Goal: Information Seeking & Learning: Check status

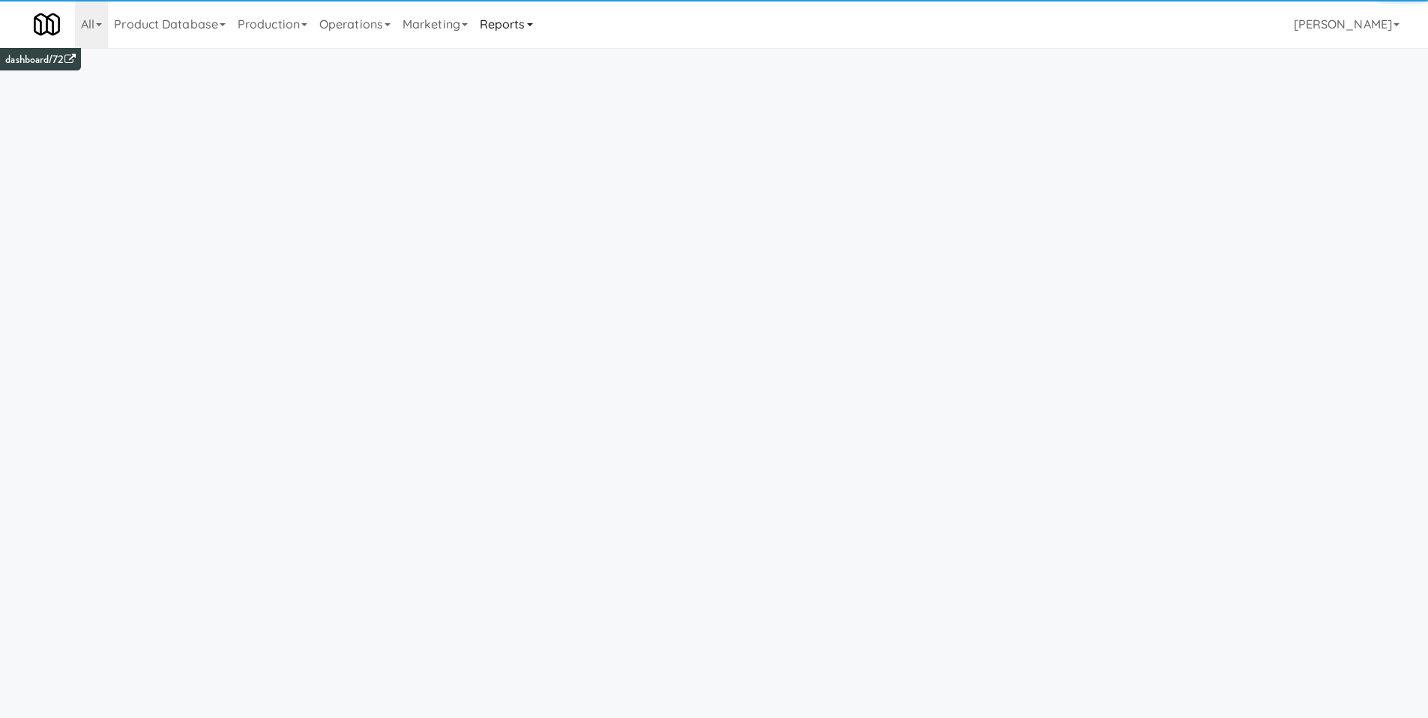
click at [539, 31] on link "Reports" at bounding box center [506, 24] width 65 height 48
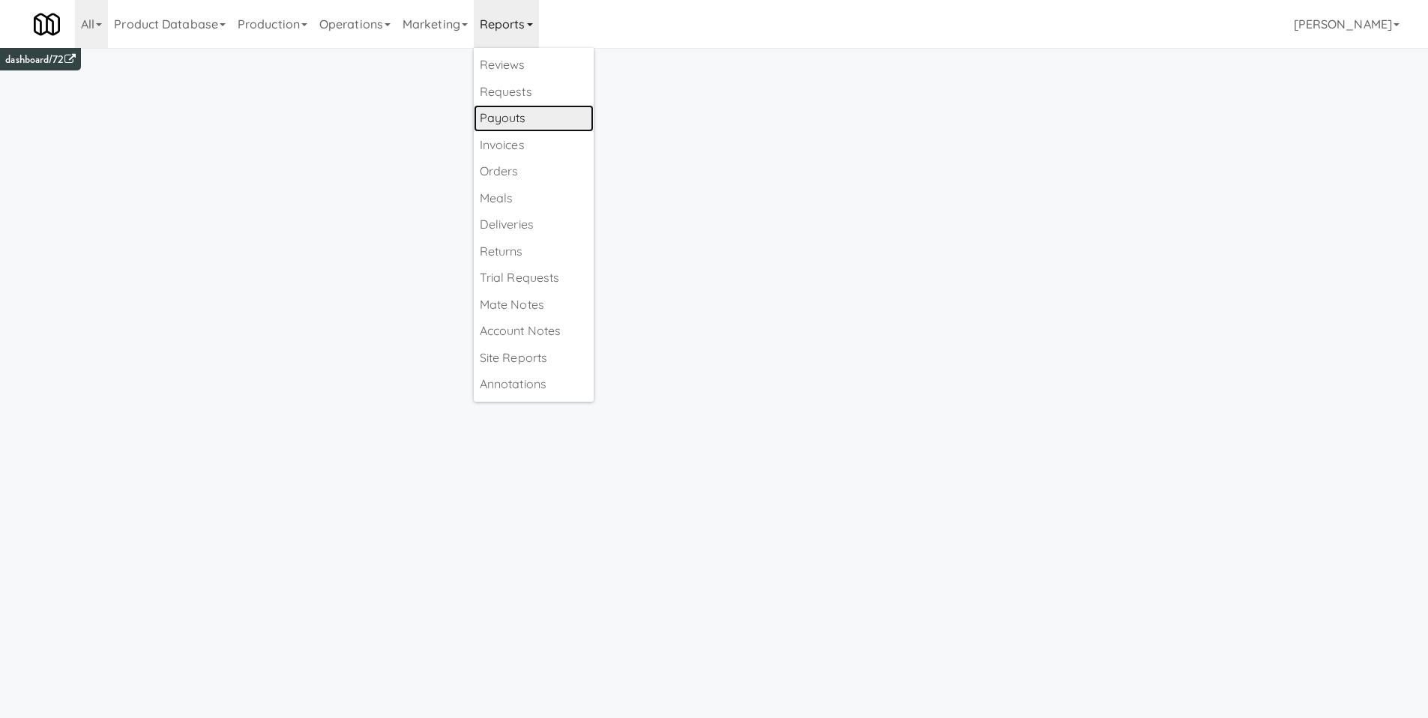
click at [546, 123] on link "Payouts" at bounding box center [534, 118] width 120 height 27
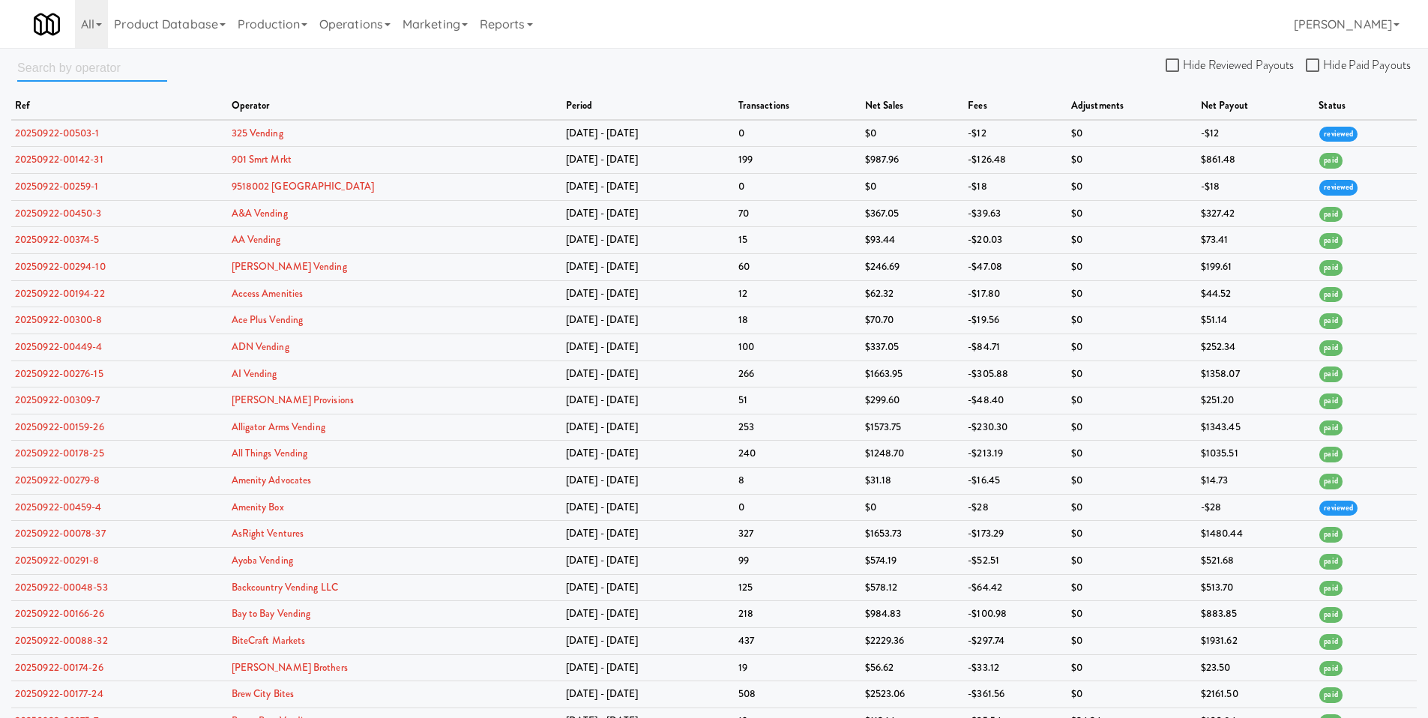
click at [44, 62] on input "text" at bounding box center [92, 68] width 150 height 28
click at [98, 64] on input "text" at bounding box center [92, 68] width 150 height 28
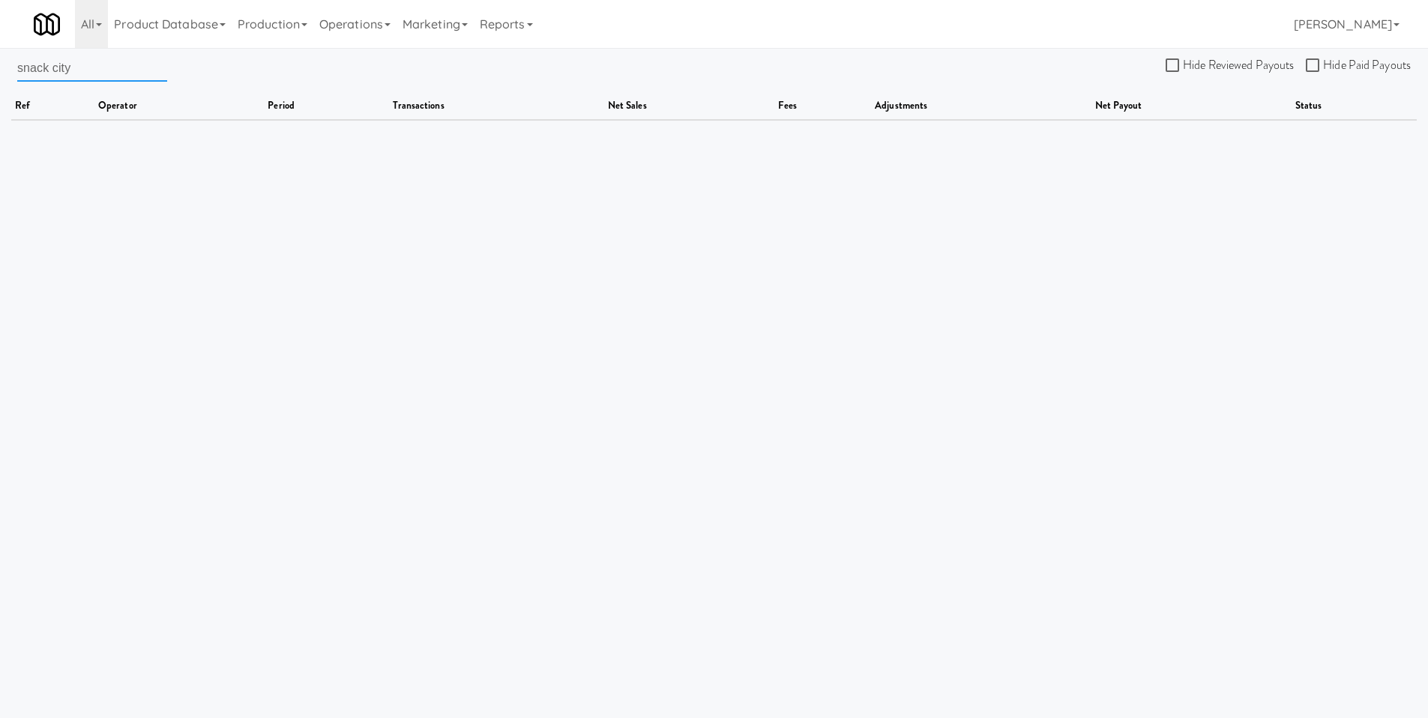
click at [56, 67] on input "snack city" at bounding box center [92, 68] width 150 height 28
type input "snackcity"
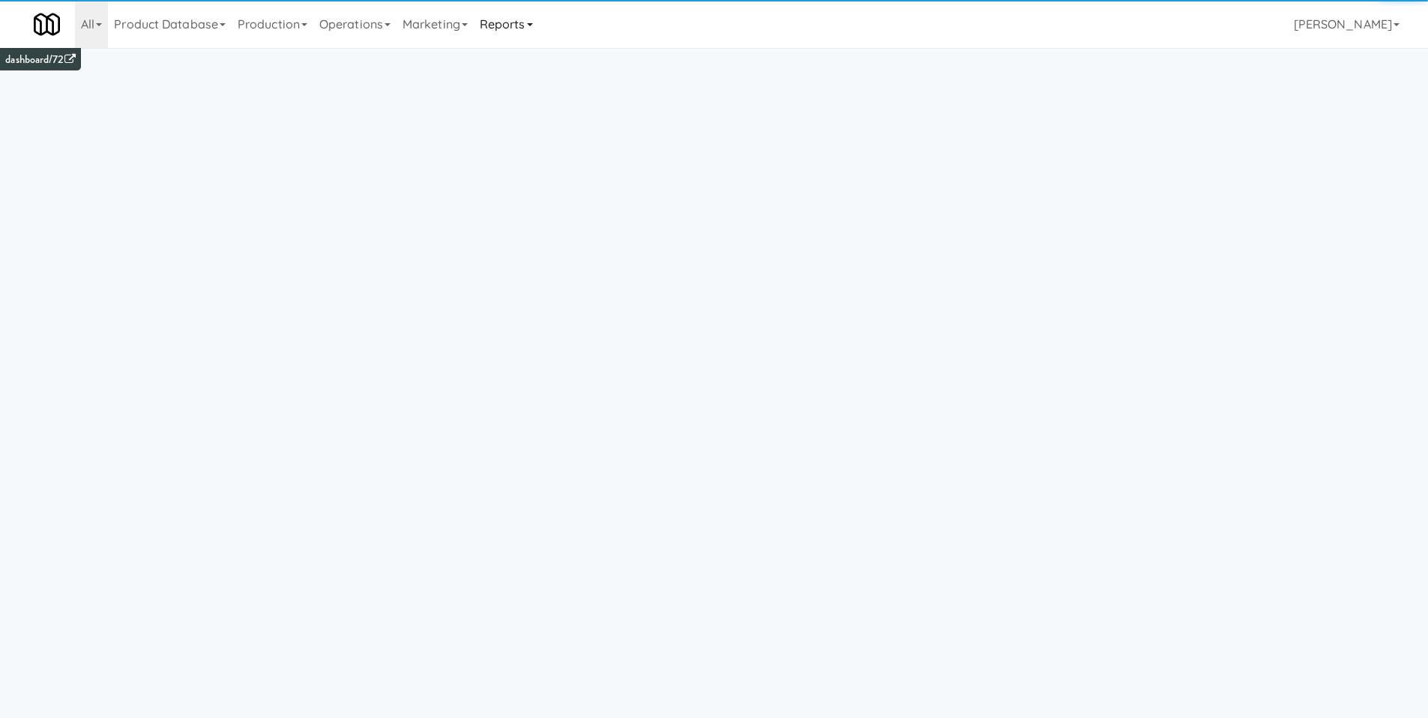
click at [529, 28] on link "Reports" at bounding box center [506, 24] width 65 height 48
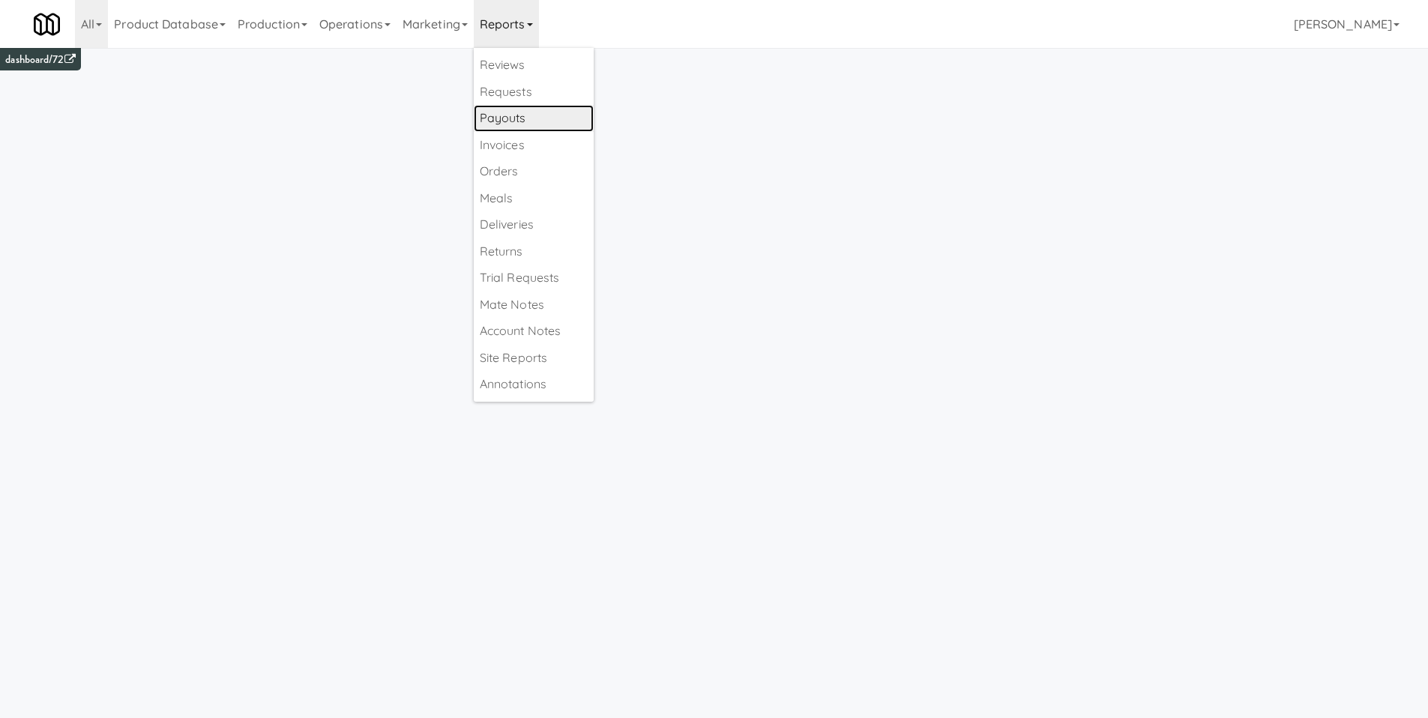
click at [539, 118] on link "Payouts" at bounding box center [534, 118] width 120 height 27
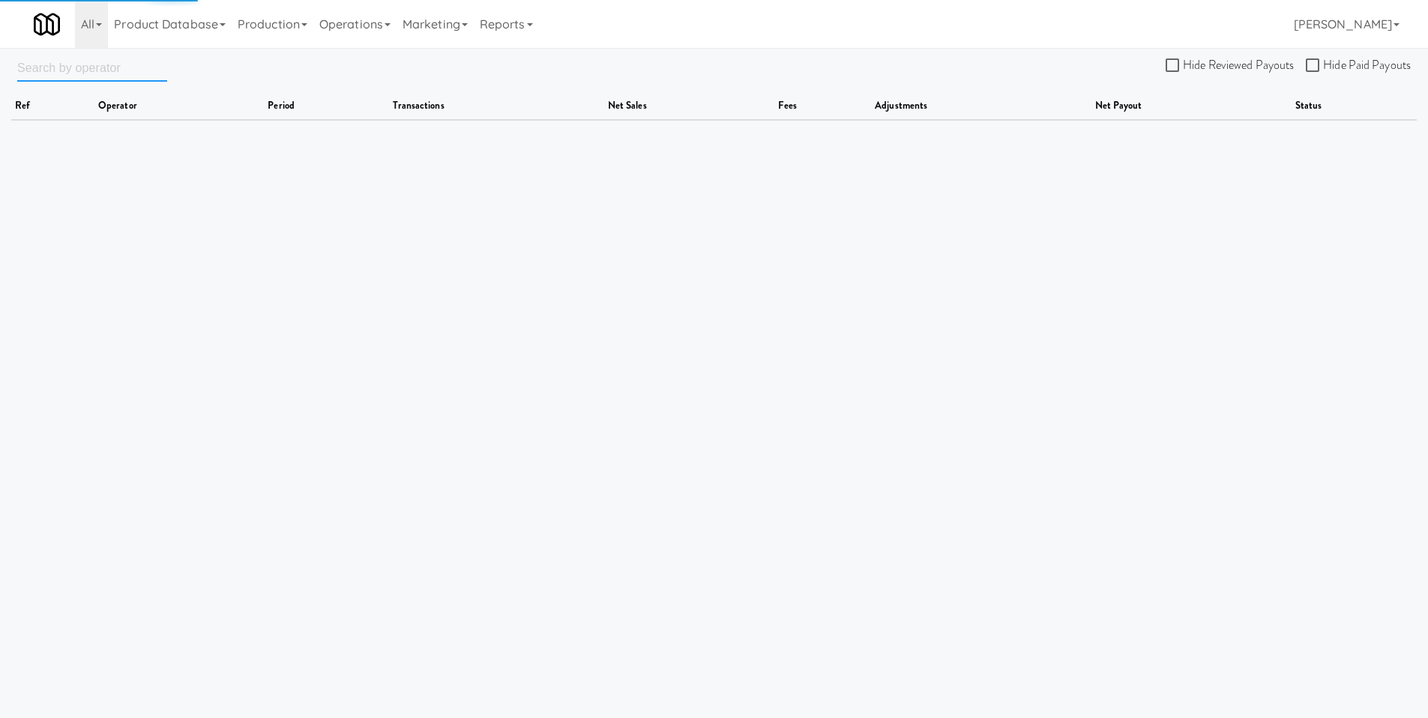
click at [70, 73] on input "text" at bounding box center [92, 68] width 150 height 28
click at [46, 68] on input "greatlake" at bounding box center [92, 68] width 150 height 28
type input "great lake"
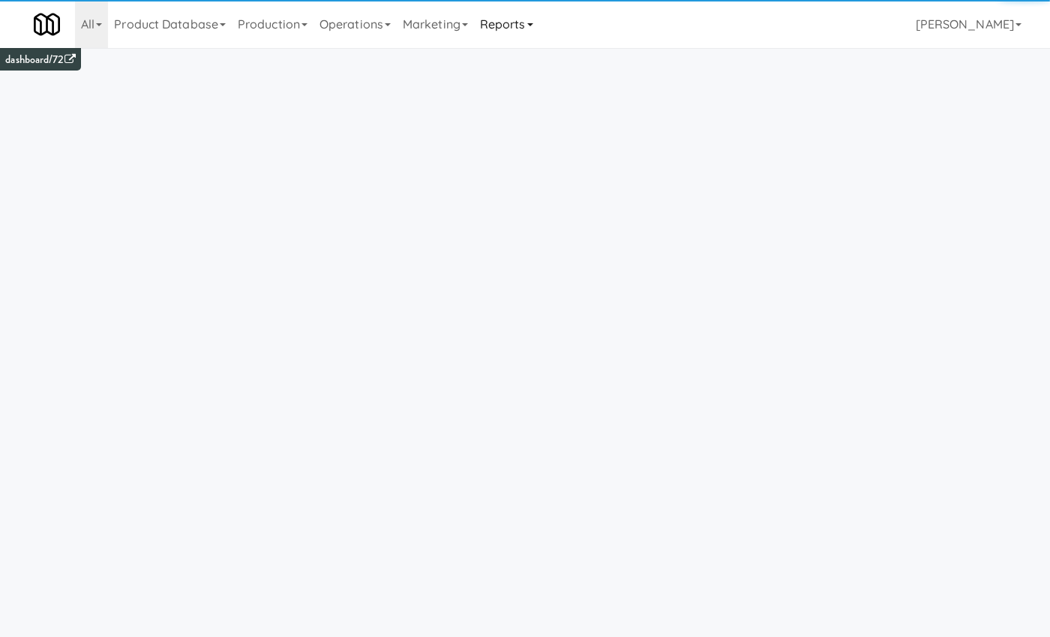
click at [519, 24] on link "Reports" at bounding box center [506, 24] width 65 height 48
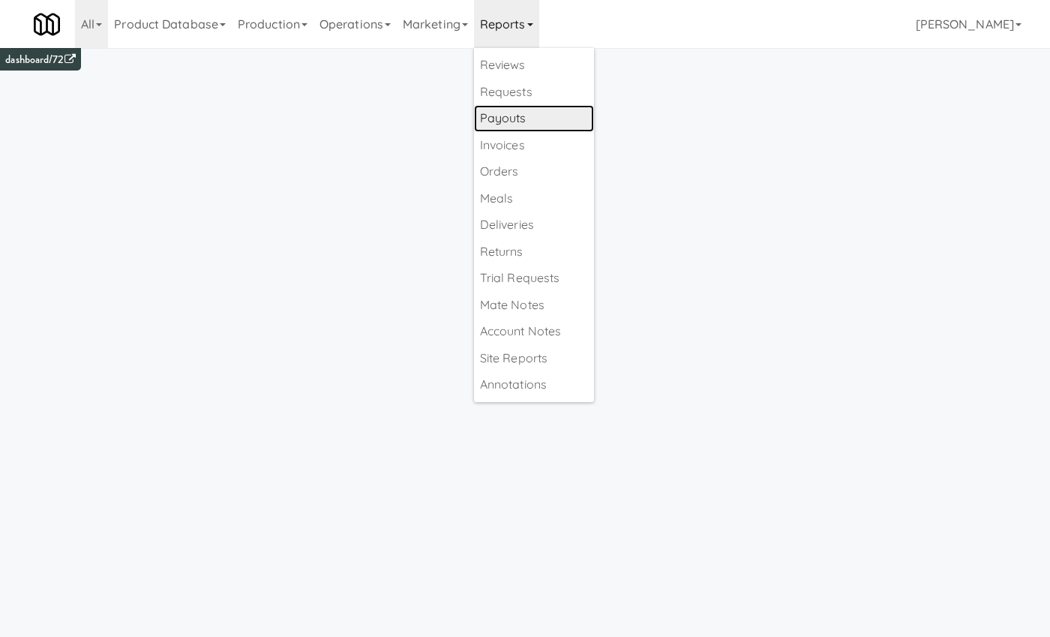
click at [548, 120] on link "Payouts" at bounding box center [534, 118] width 120 height 27
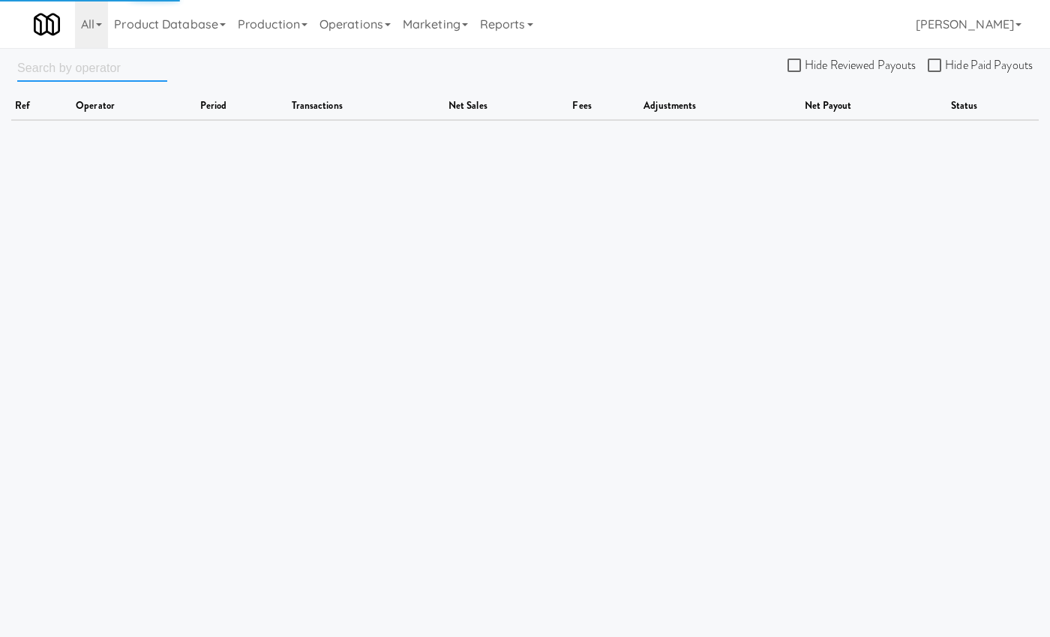
click at [64, 73] on input "text" at bounding box center [92, 68] width 150 height 28
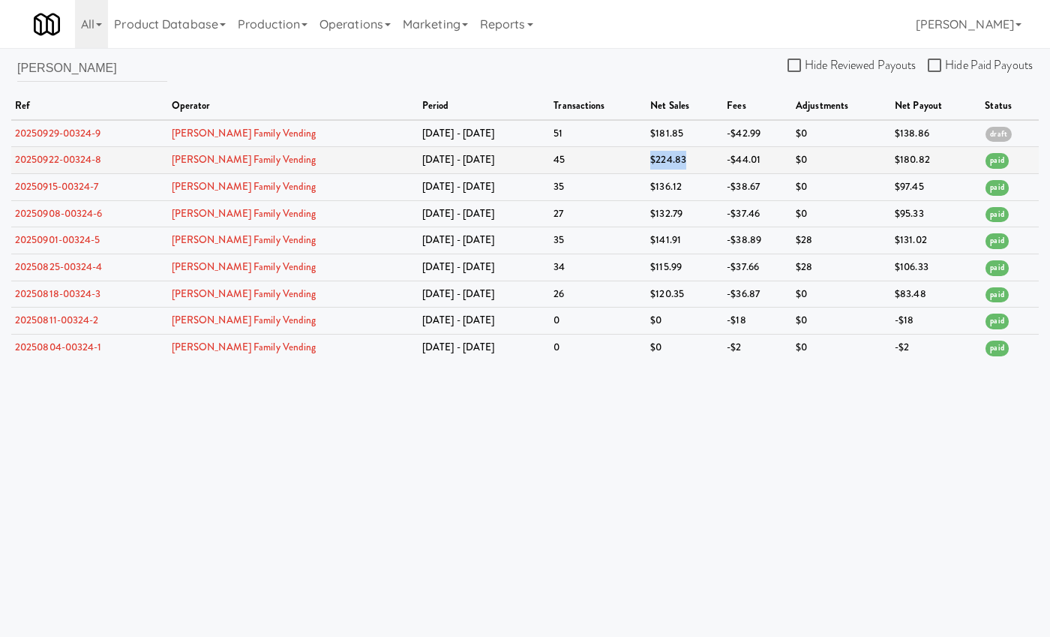
drag, startPoint x: 650, startPoint y: 162, endPoint x: 592, endPoint y: 160, distance: 57.8
click at [592, 160] on tr "20250922-00324-8 Stucki Family Vending Sep 15 - Sep 21 45 $224.83 -$44.01 $0 $1…" at bounding box center [524, 160] width 1027 height 27
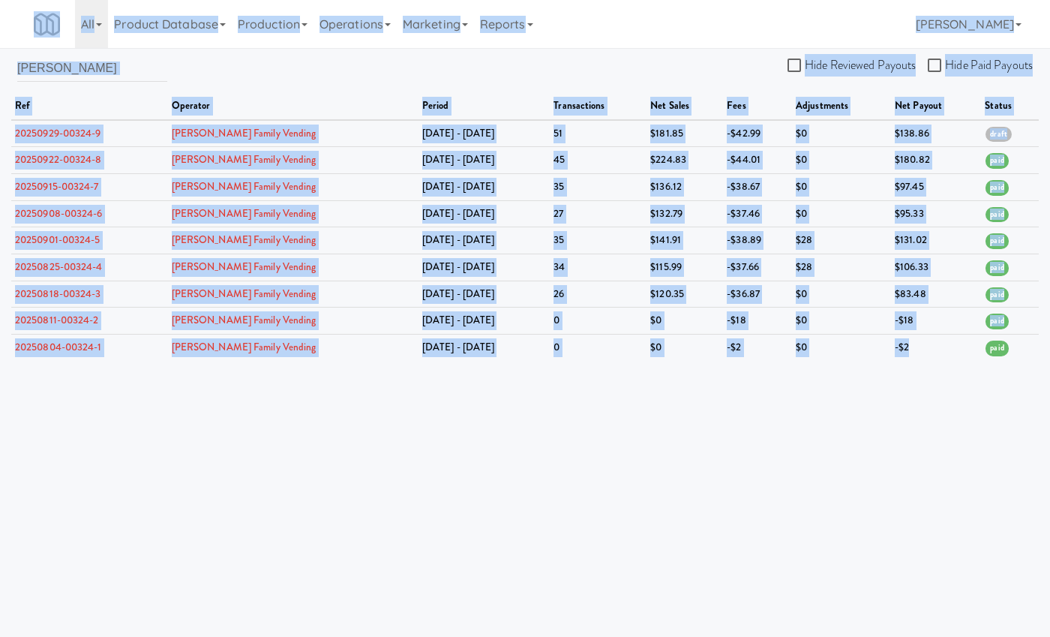
drag, startPoint x: 897, startPoint y: 346, endPoint x: 26, endPoint y: 7, distance: 934.8
click at [26, 48] on body "Okay Okay Select date: previous 2025-Sep next Su Mo Tu We Th Fr Sa 31 1 2 3 4 5…" at bounding box center [525, 366] width 1050 height 637
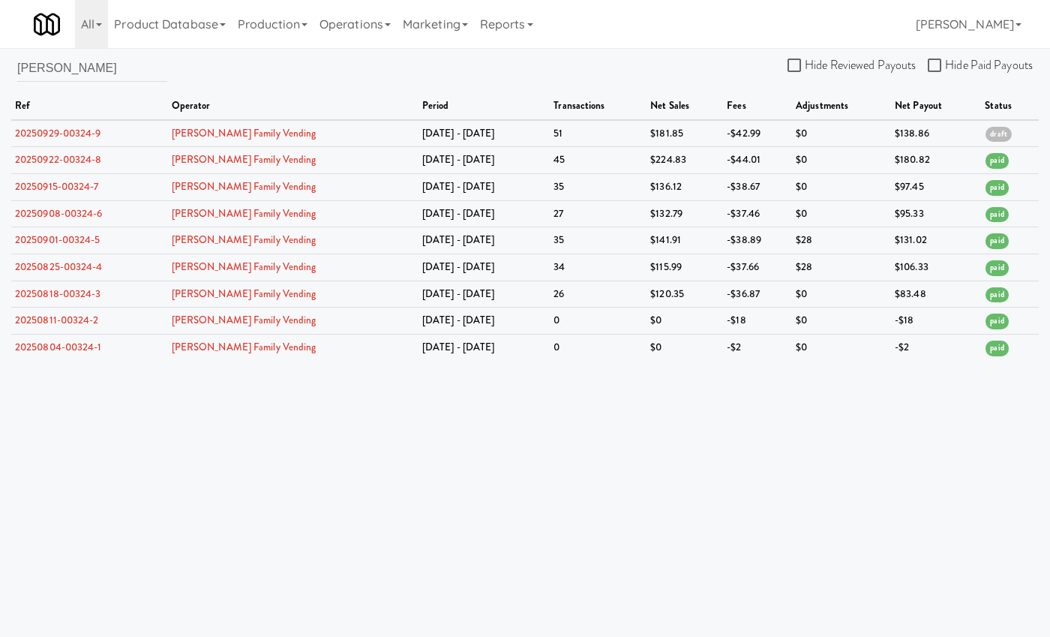
click at [987, 408] on body "Okay Okay Select date: previous 2025-Sep next Su Mo Tu We Th Fr Sa 31 1 2 3 4 5…" at bounding box center [525, 366] width 1050 height 637
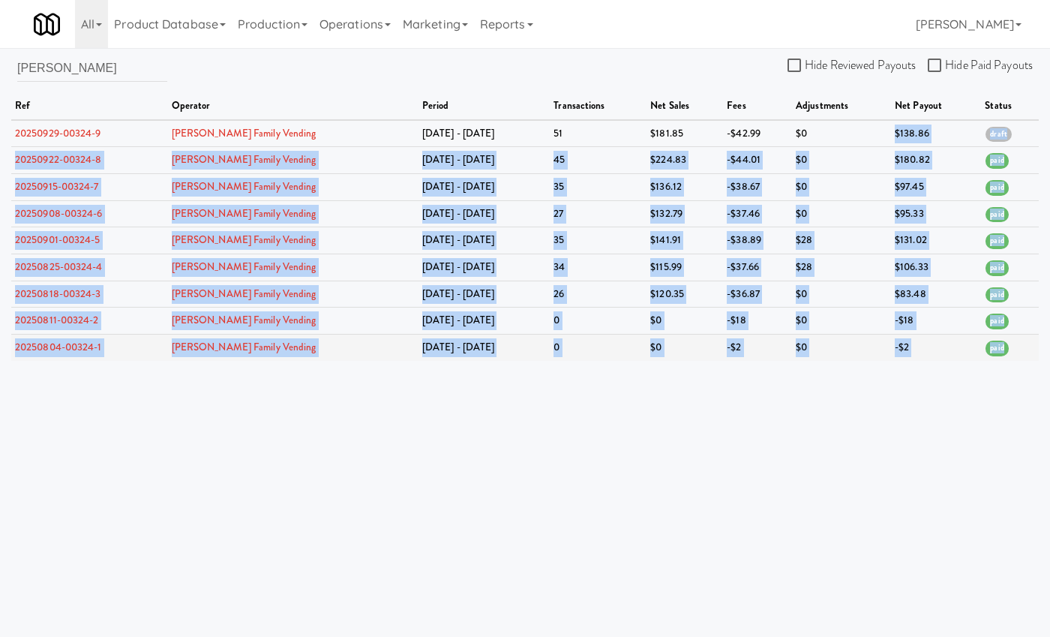
drag, startPoint x: 858, startPoint y: 129, endPoint x: 1005, endPoint y: 343, distance: 259.9
click at [1005, 343] on tbody "20250929-00324-9 Stucki Family Vending Sep 22 - Sep 28 51 $181.85 -$42.99 $0 $1…" at bounding box center [524, 240] width 1027 height 241
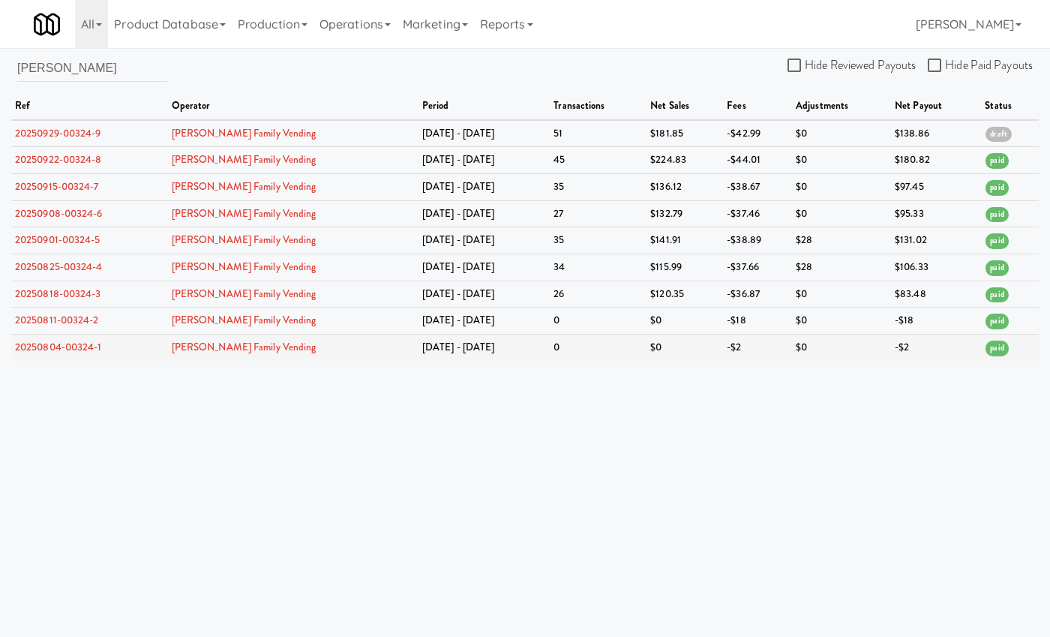
click at [1005, 343] on td "paid" at bounding box center [1010, 347] width 58 height 26
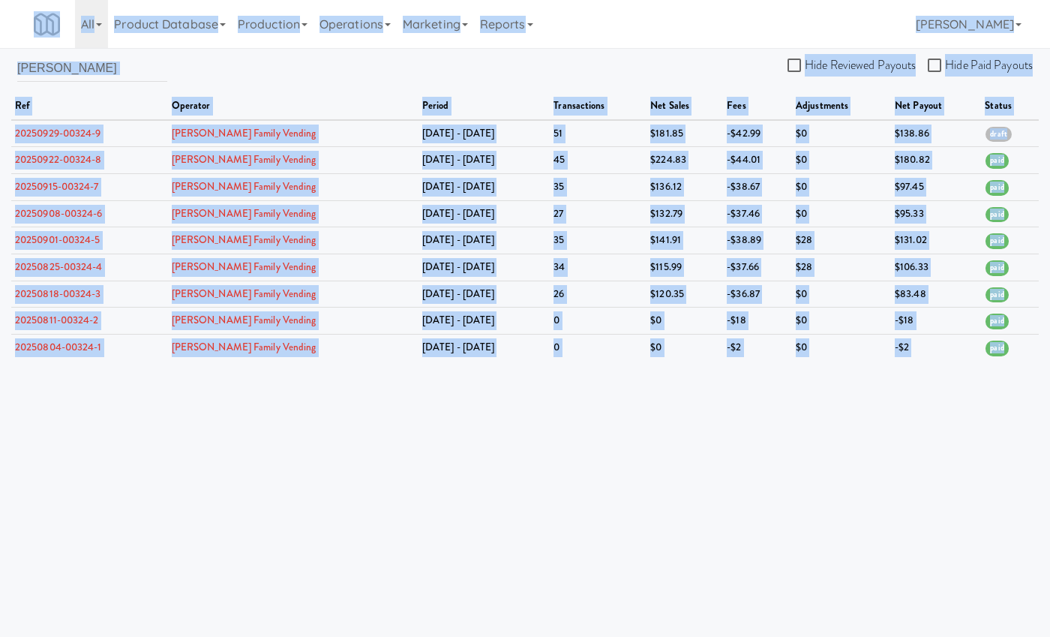
drag, startPoint x: 1004, startPoint y: 343, endPoint x: 22, endPoint y: 10, distance: 1036.6
click at [22, 48] on body "Okay Okay Select date: previous 2025-Sep next Su Mo Tu We Th Fr Sa 31 1 2 3 4 5…" at bounding box center [525, 366] width 1050 height 637
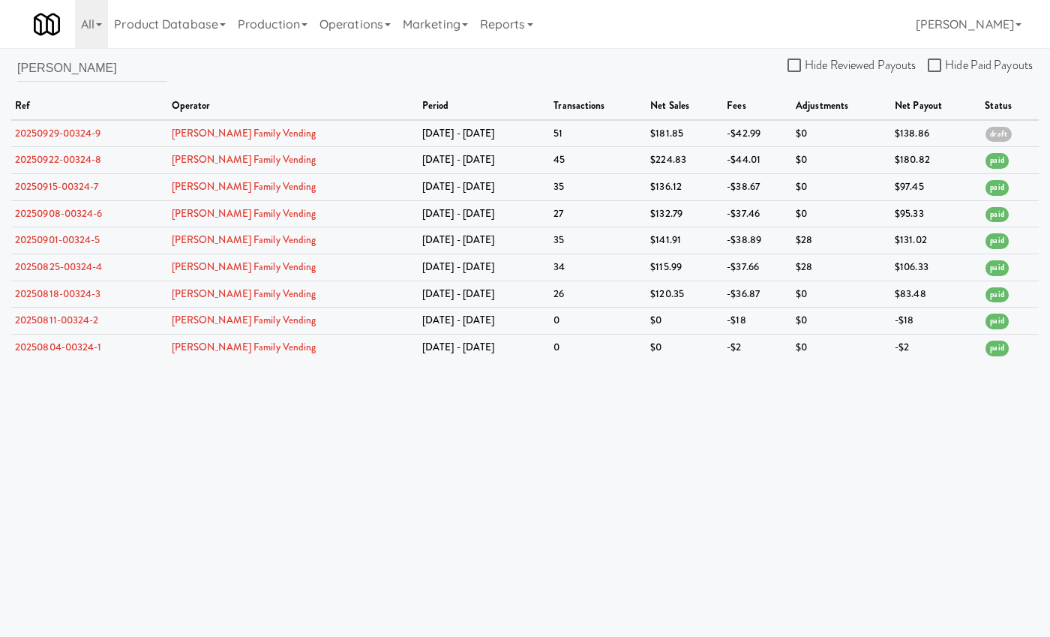
click at [673, 70] on div "stucki Hide Reviewed Payouts Hide Paid Payouts ref operator period transactions…" at bounding box center [525, 207] width 1050 height 307
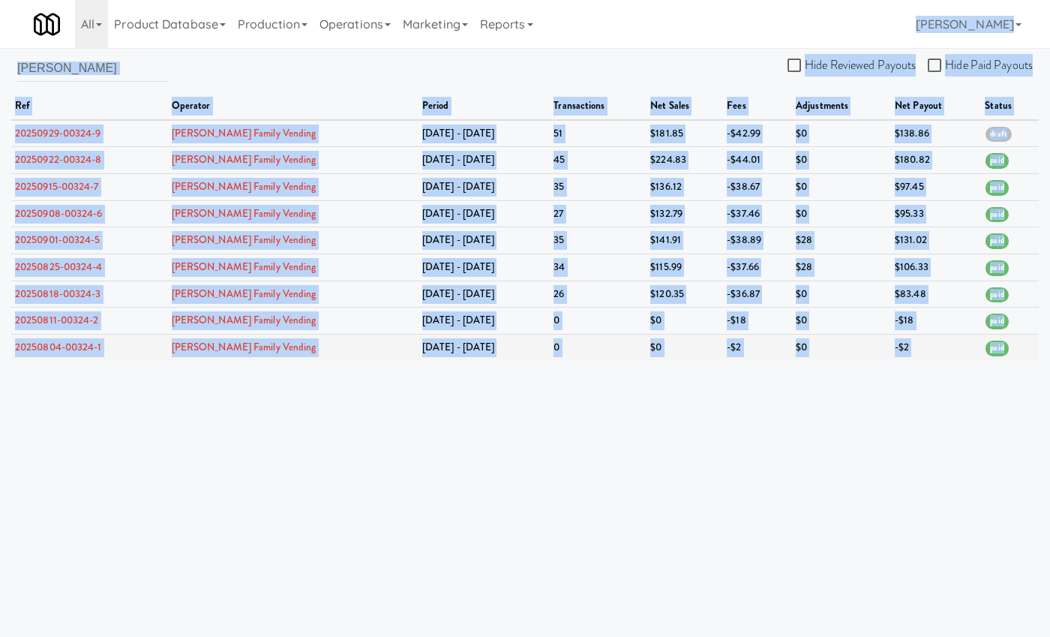
drag, startPoint x: 688, startPoint y: 44, endPoint x: 1008, endPoint y: 349, distance: 442.3
click at [1008, 349] on body "Okay Okay Select date: previous 2025-Sep next Su Mo Tu We Th Fr Sa 31 1 2 3 4 5…" at bounding box center [525, 366] width 1050 height 637
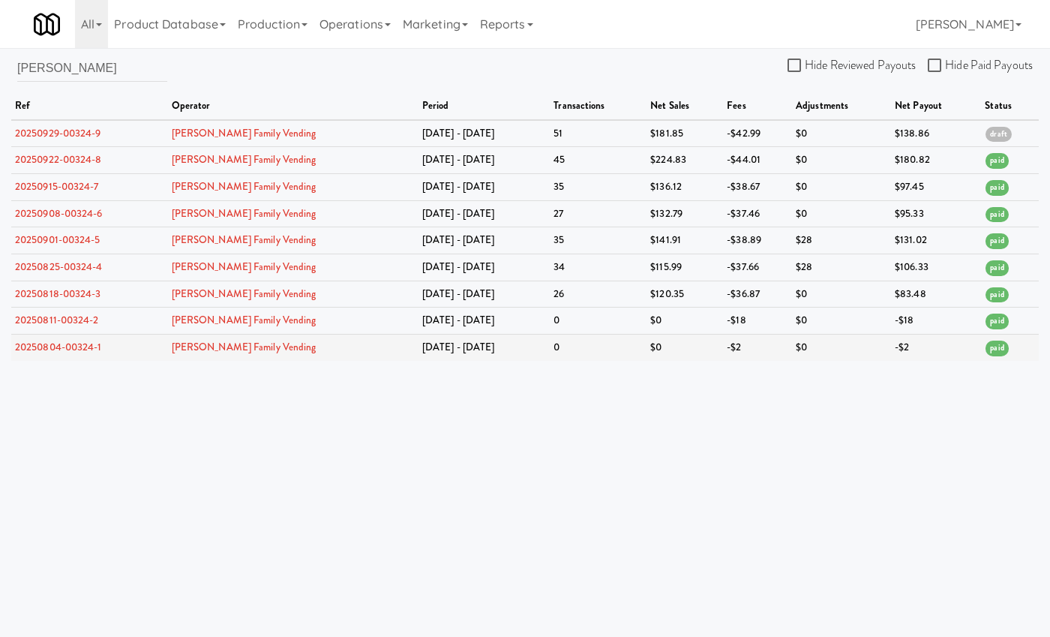
click at [1008, 351] on td "paid" at bounding box center [1010, 347] width 58 height 26
drag, startPoint x: 85, startPoint y: 69, endPoint x: -35, endPoint y: 63, distance: 120.1
click at [0, 63] on html "Okay Okay Select date: previous 2025-Sep next Su Mo Tu We Th Fr Sa 31 1 2 3 4 5…" at bounding box center [525, 318] width 1050 height 637
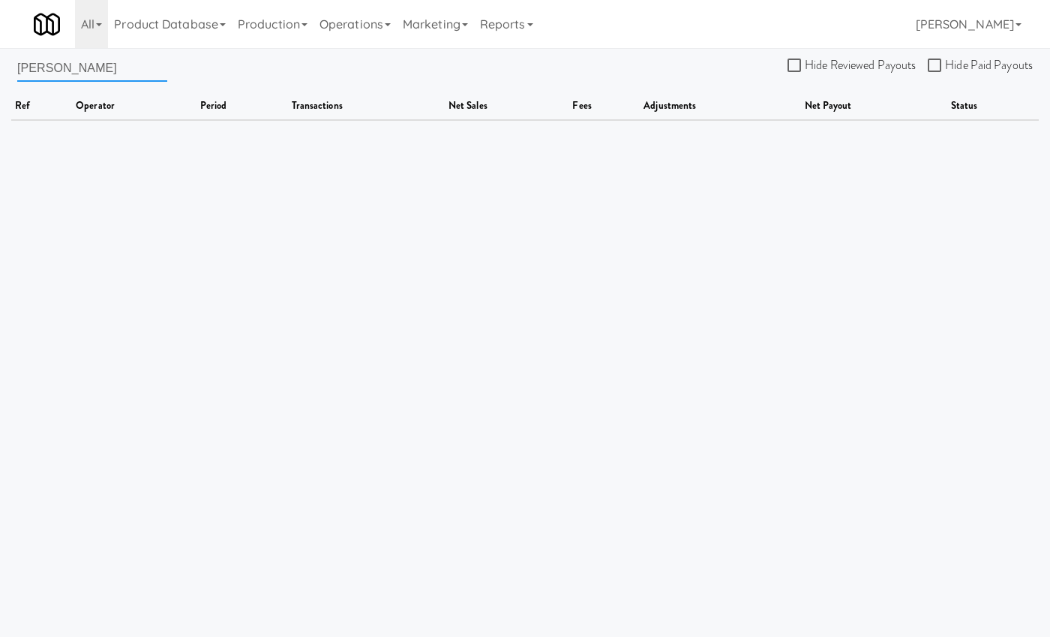
click at [46, 71] on input "nina rose" at bounding box center [92, 68] width 150 height 28
drag, startPoint x: 3, startPoint y: 64, endPoint x: -25, endPoint y: 60, distance: 28.8
click at [0, 60] on html "Okay Okay Select date: previous 2025-Sep next Su Mo Tu We Th Fr Sa 31 1 2 3 4 5…" at bounding box center [525, 318] width 1050 height 637
type input "luxevend"
drag, startPoint x: 80, startPoint y: 68, endPoint x: -4, endPoint y: 64, distance: 84.1
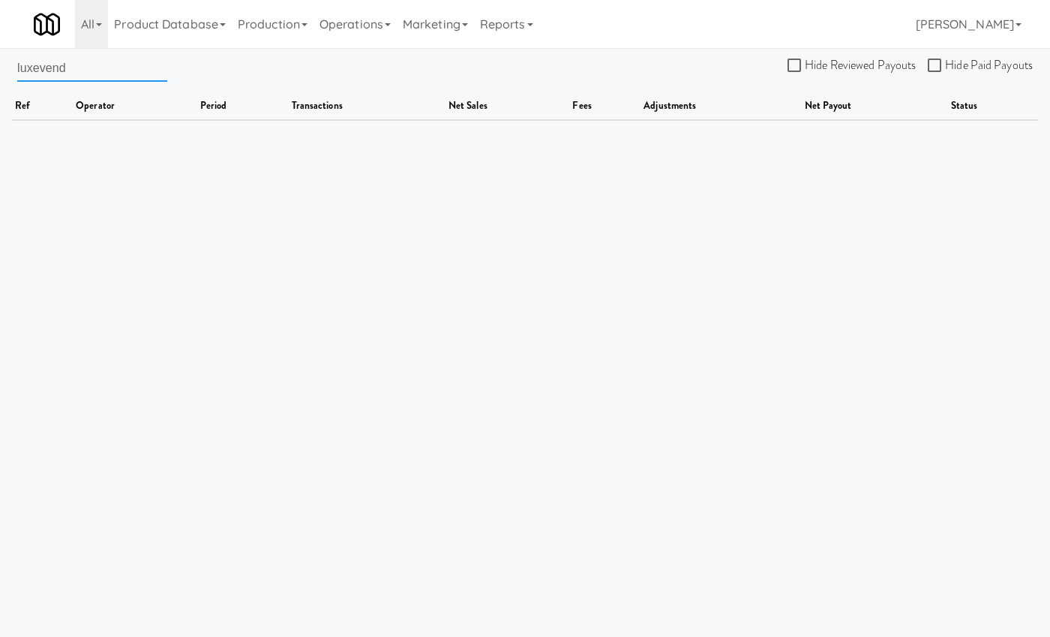
click at [0, 64] on html "Okay Okay Select date: previous 2025-Sep next Su Mo Tu We Th Fr Sa 31 1 2 3 4 5…" at bounding box center [525, 318] width 1050 height 637
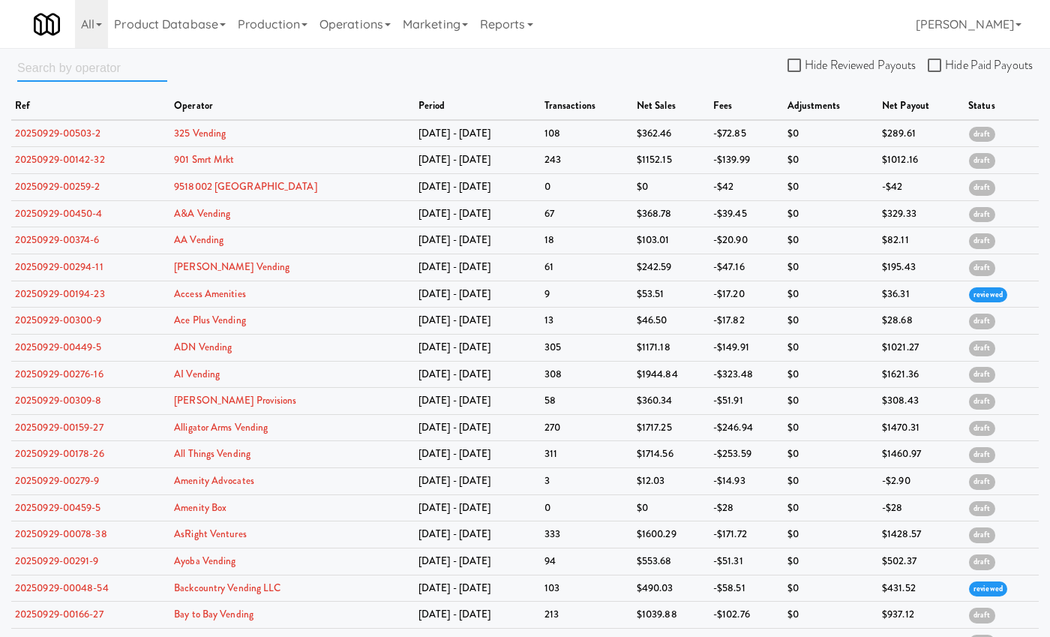
click at [109, 72] on input "text" at bounding box center [92, 68] width 150 height 28
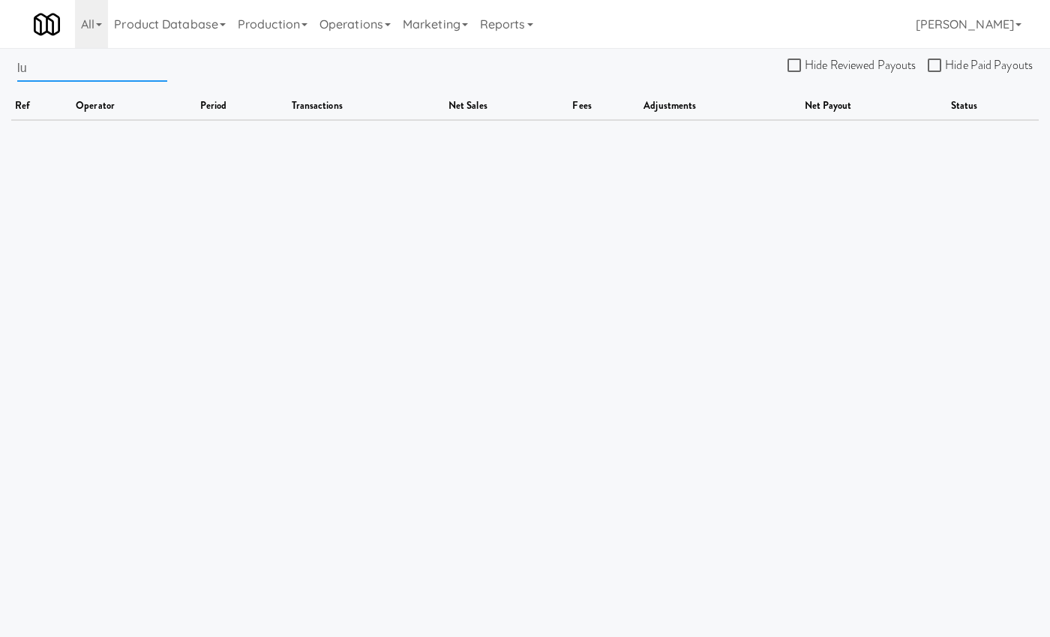
type input "l"
type input "nina"
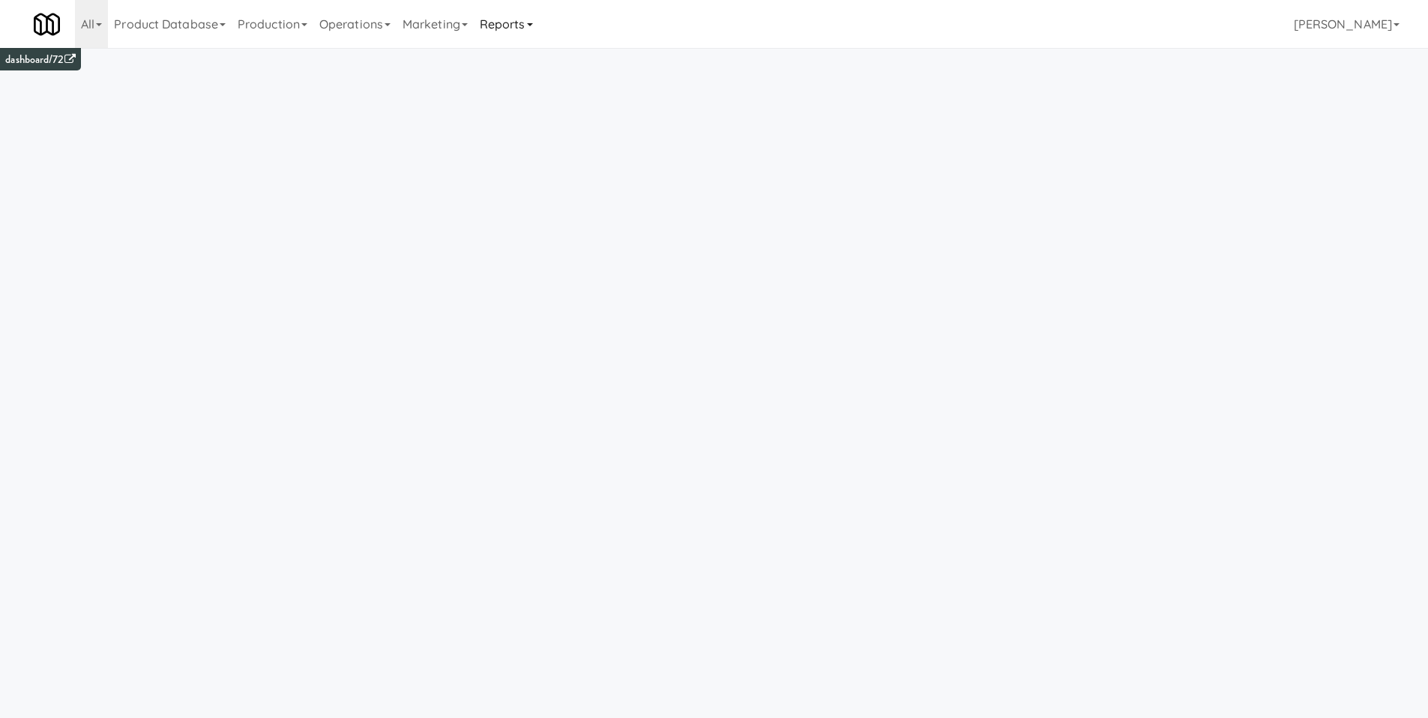
click at [535, 27] on link "Reports" at bounding box center [506, 24] width 65 height 48
click at [535, 123] on link "Payouts" at bounding box center [534, 118] width 120 height 27
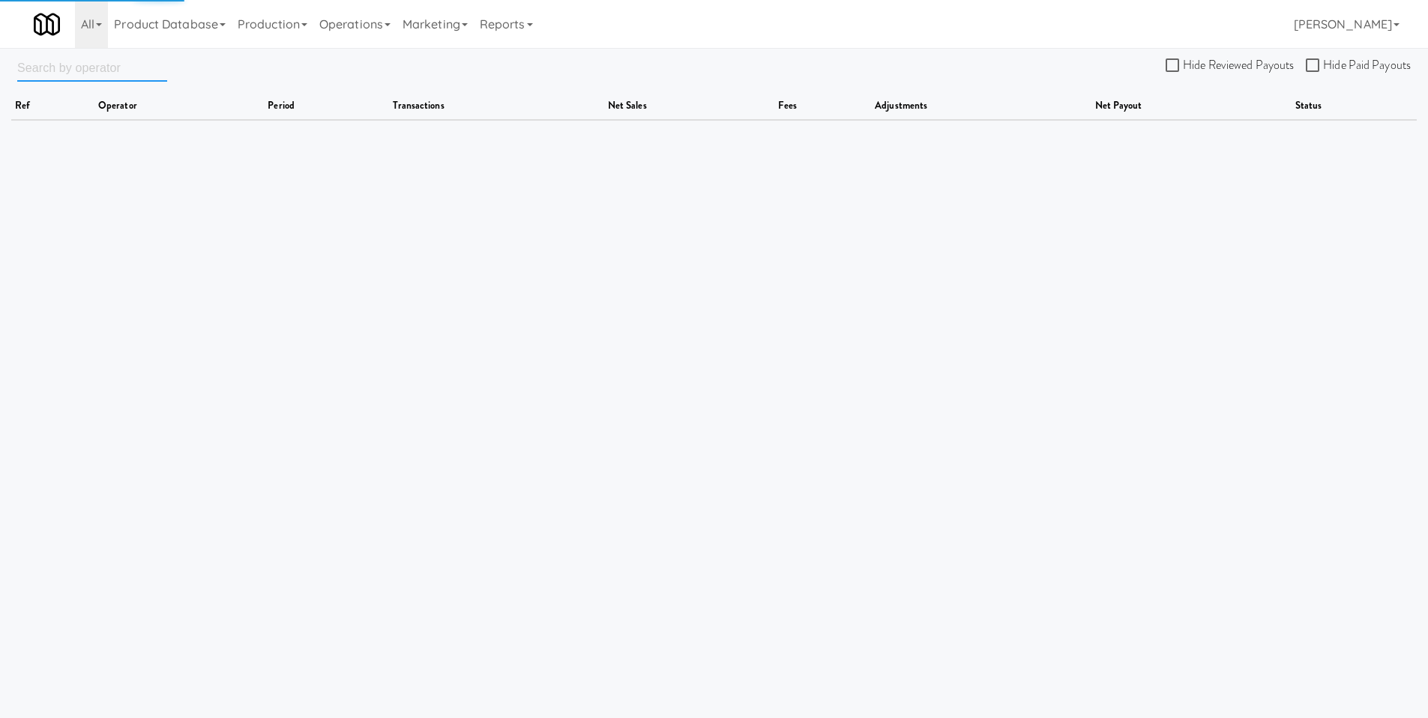
click at [67, 69] on input "text" at bounding box center [92, 68] width 150 height 28
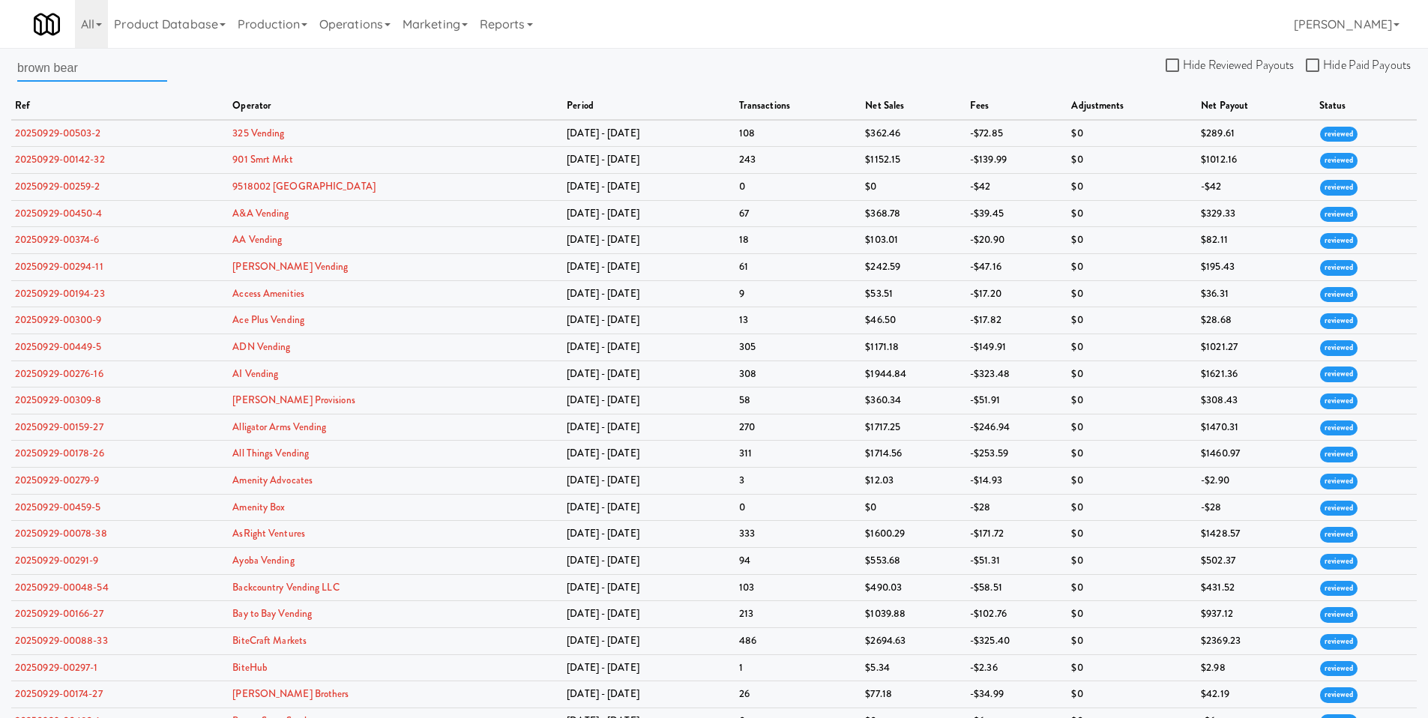
type input "brown bear"
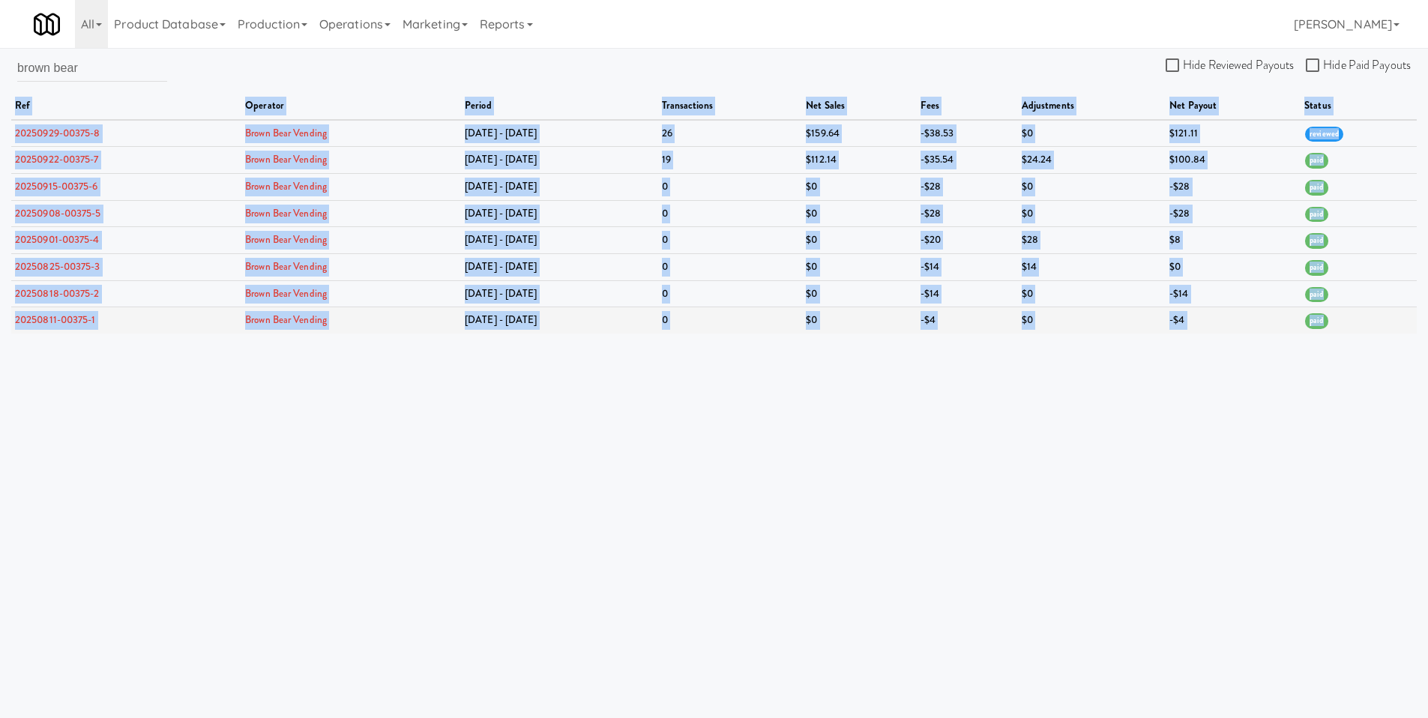
drag, startPoint x: 17, startPoint y: 103, endPoint x: 1371, endPoint y: 317, distance: 1370.8
click at [1371, 317] on table "ref operator period transactions net sales fees adjustments net payout status 2…" at bounding box center [714, 213] width 1406 height 241
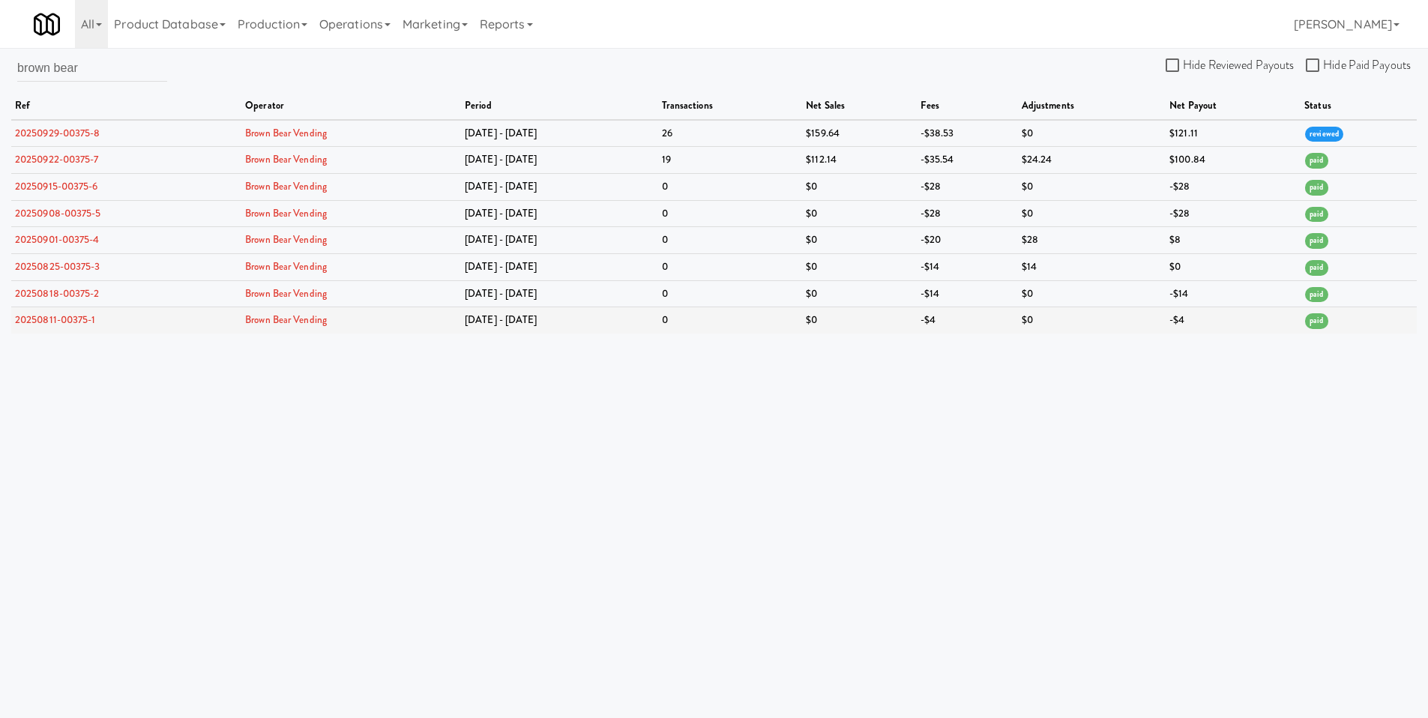
click at [1356, 320] on td "paid" at bounding box center [1359, 320] width 116 height 26
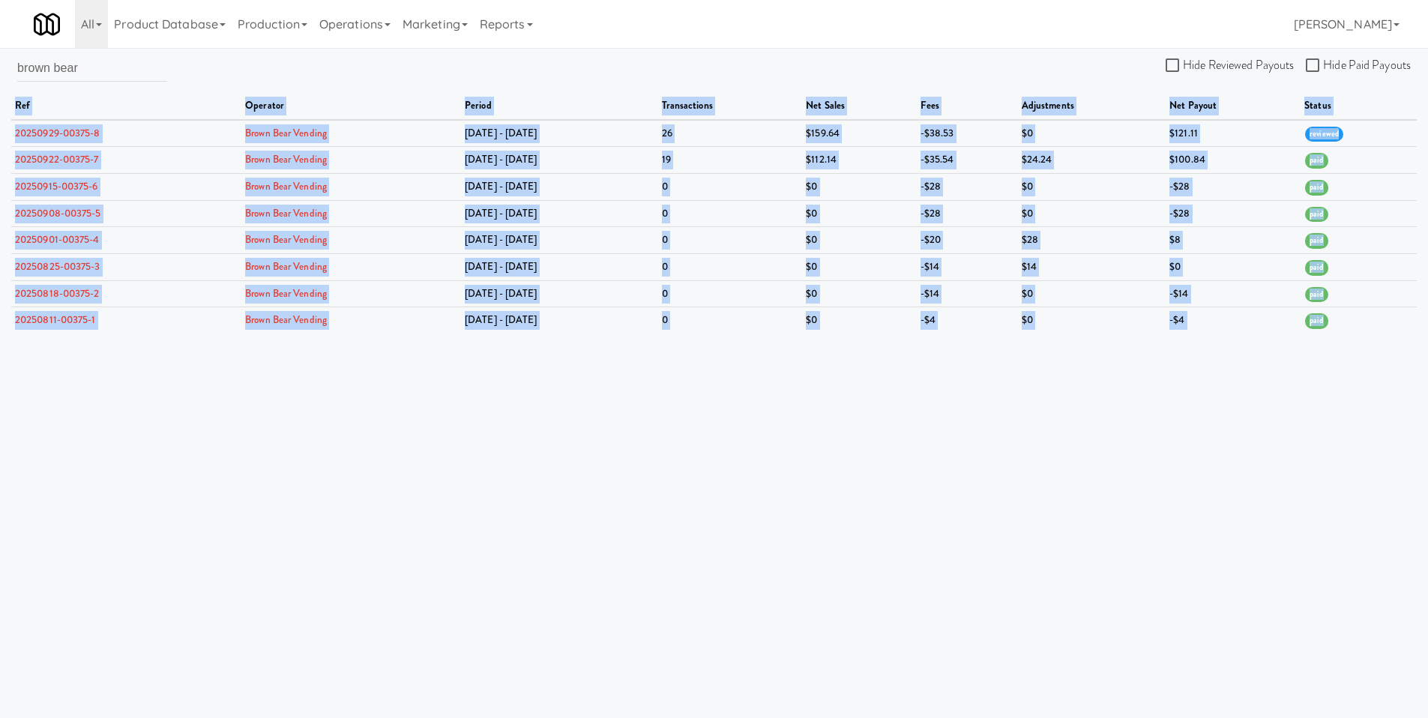
drag, startPoint x: 1350, startPoint y: 324, endPoint x: 12, endPoint y: 105, distance: 1356.1
click at [12, 105] on table "ref operator period transactions net sales fees adjustments net payout status 2…" at bounding box center [714, 213] width 1406 height 241
copy table "ref operator period transactions net sales fees adjustments net payout status 2…"
click at [920, 139] on td "-$38.53" at bounding box center [967, 133] width 101 height 27
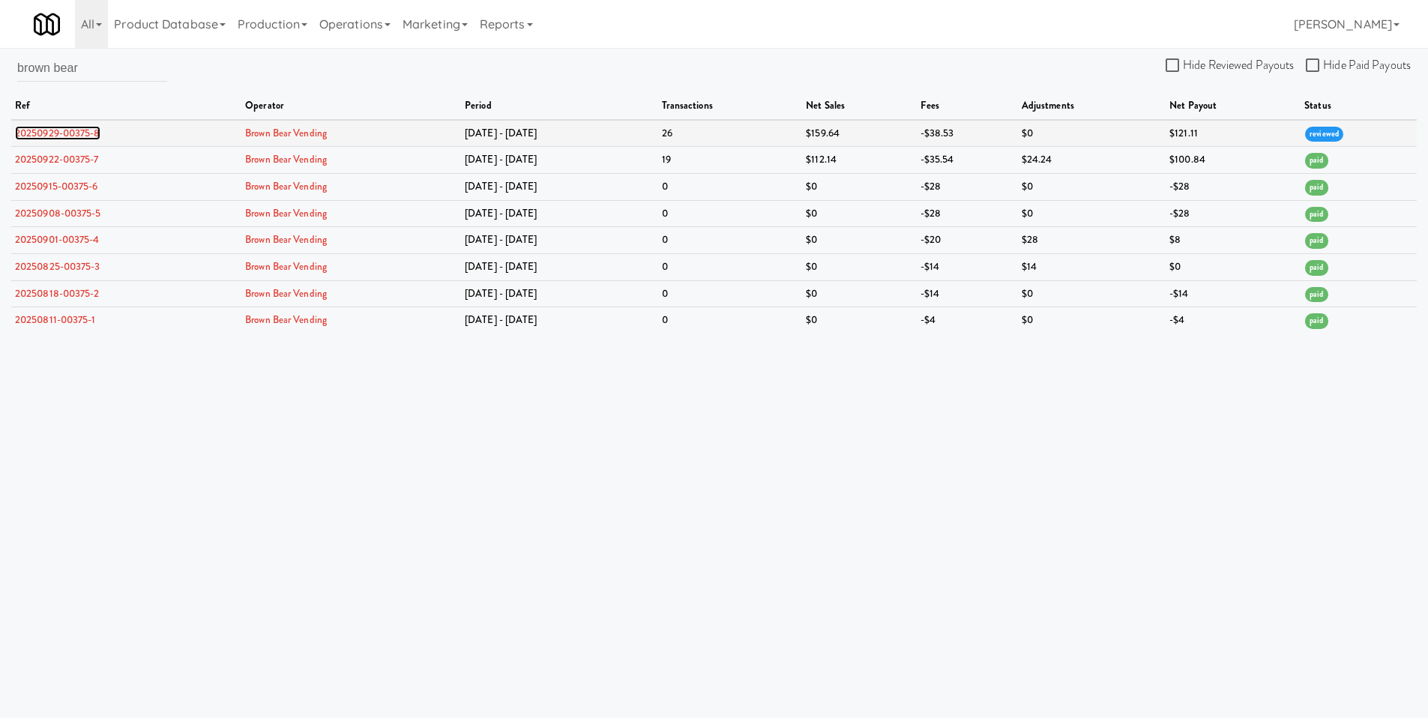
click at [61, 139] on link "20250929-00375-8" at bounding box center [57, 133] width 85 height 14
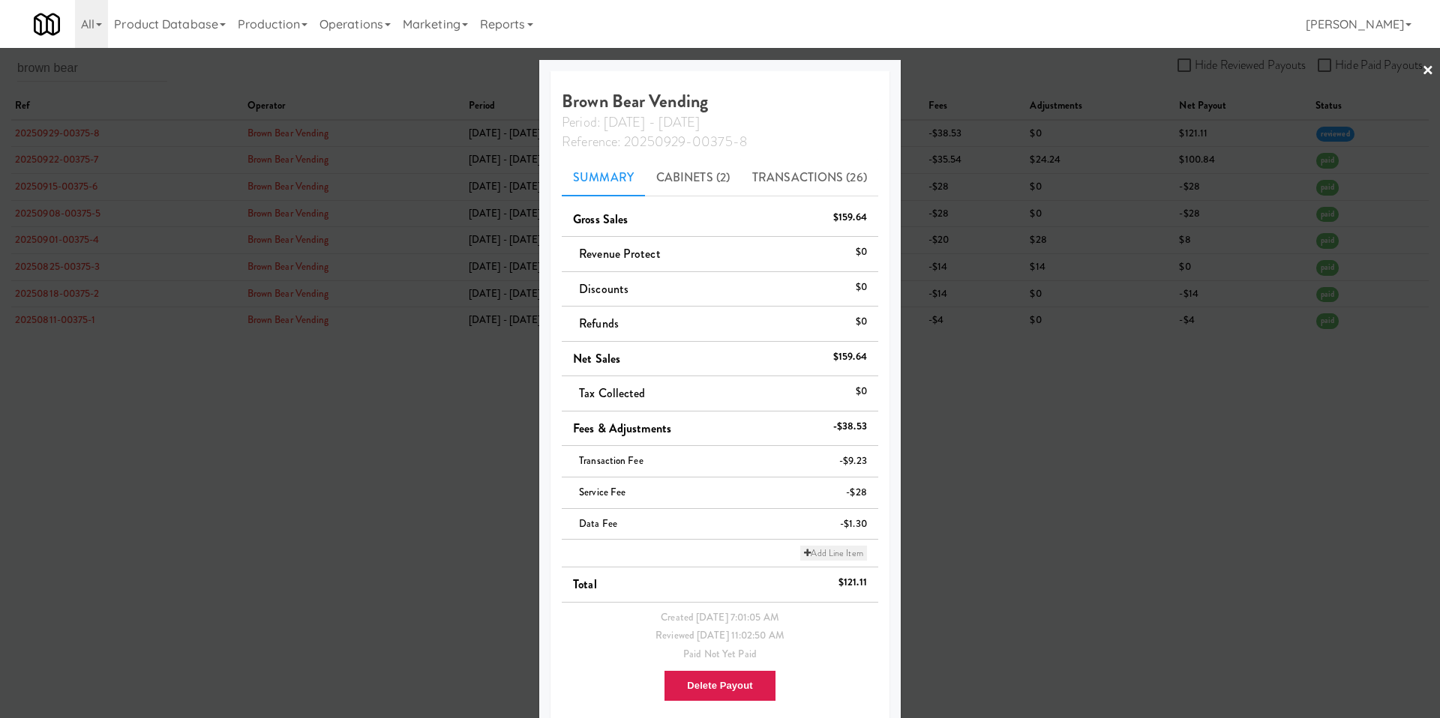
click at [800, 559] on link "Add Line Item" at bounding box center [833, 553] width 66 height 15
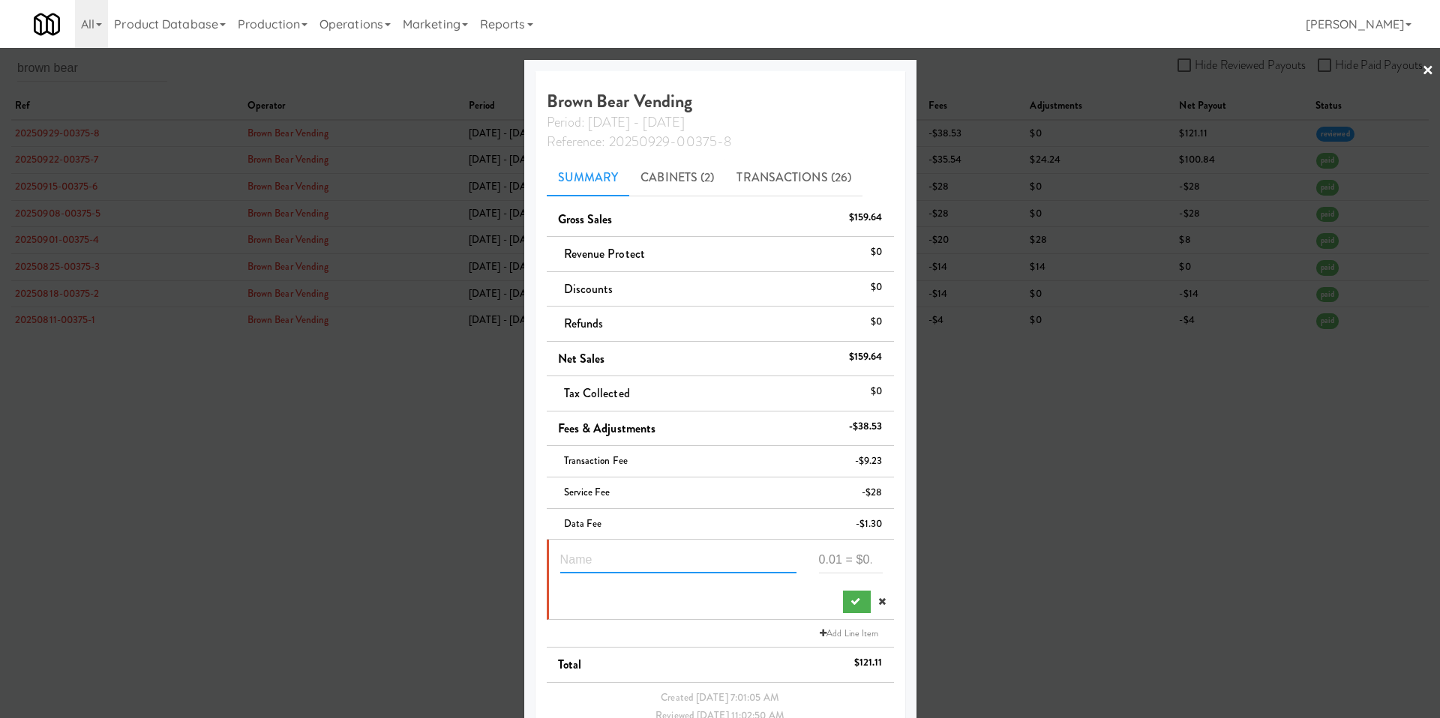
click at [589, 568] on input "text" at bounding box center [678, 560] width 236 height 28
type input "service fee waiver (3month)"
type input "28"
click at [843, 608] on button "submit" at bounding box center [857, 602] width 28 height 22
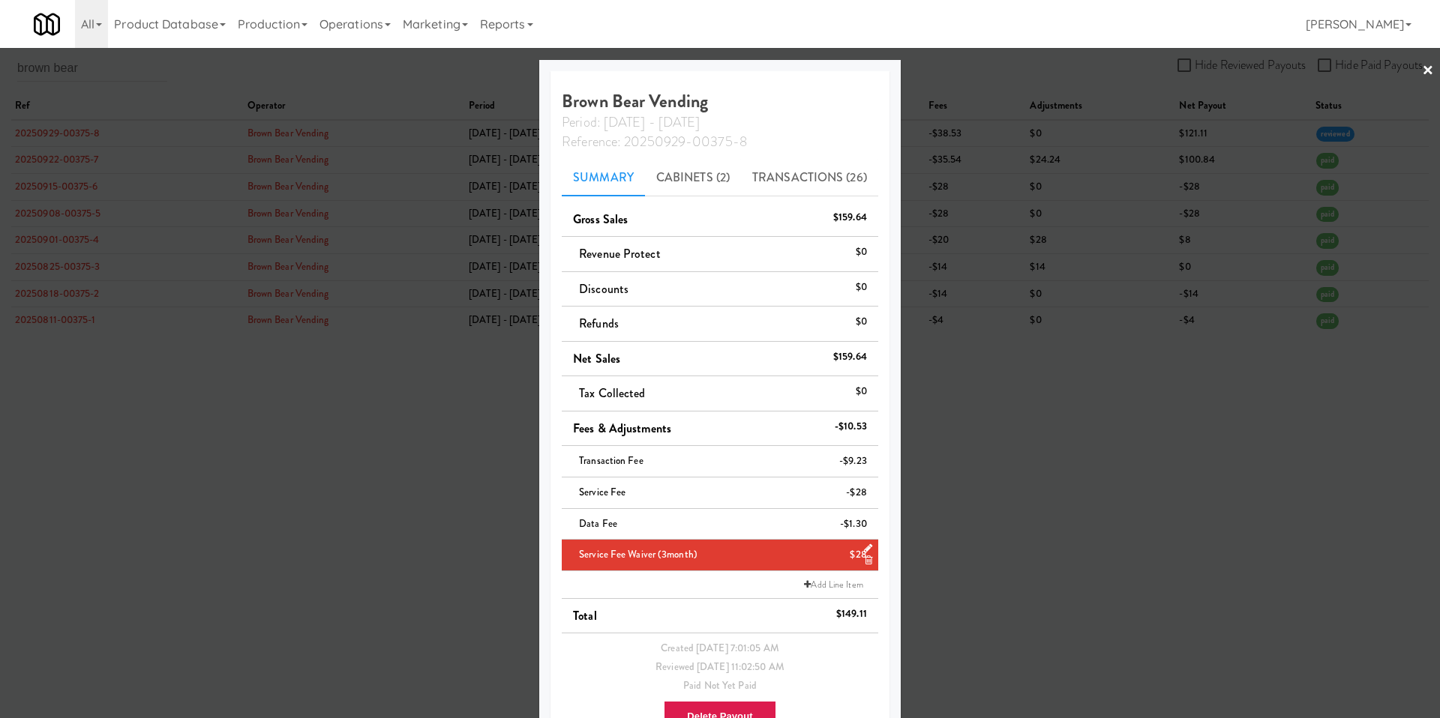
click at [1080, 247] on div at bounding box center [720, 359] width 1440 height 718
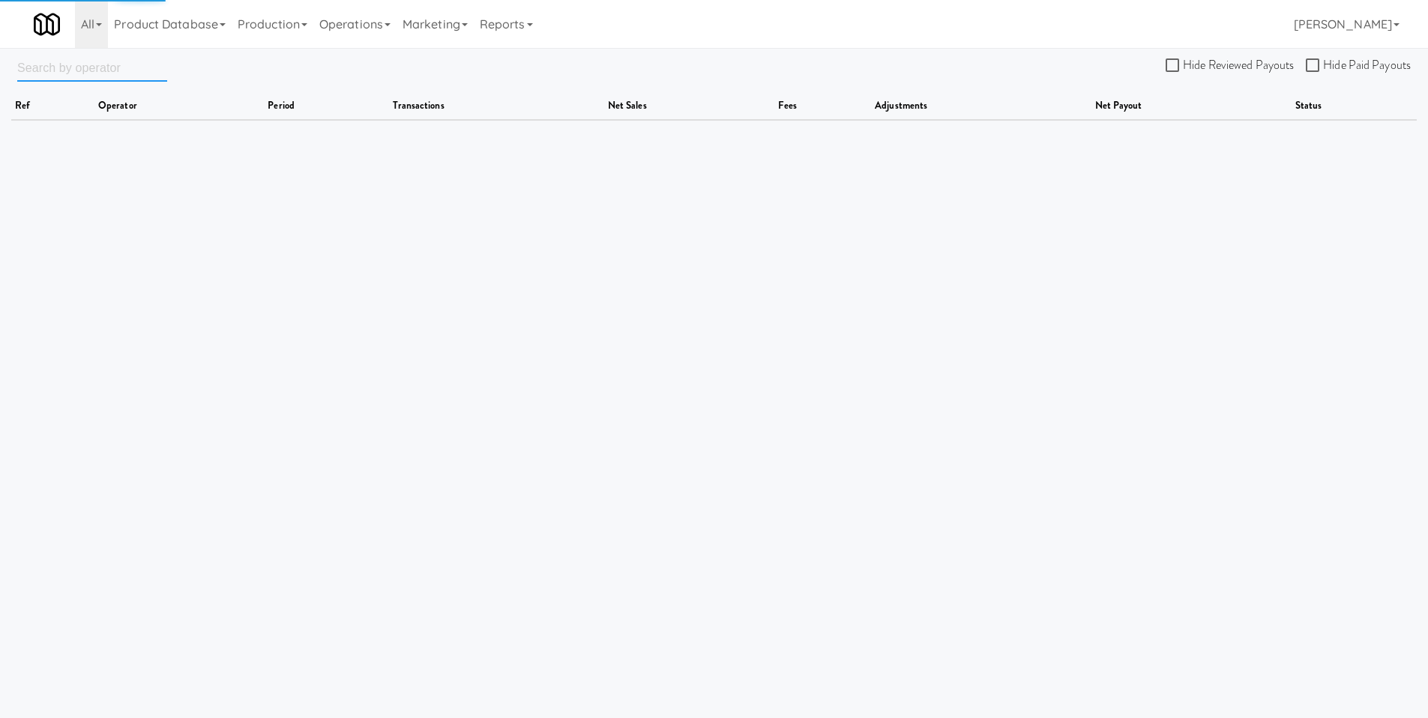
click at [67, 68] on input "text" at bounding box center [92, 68] width 150 height 28
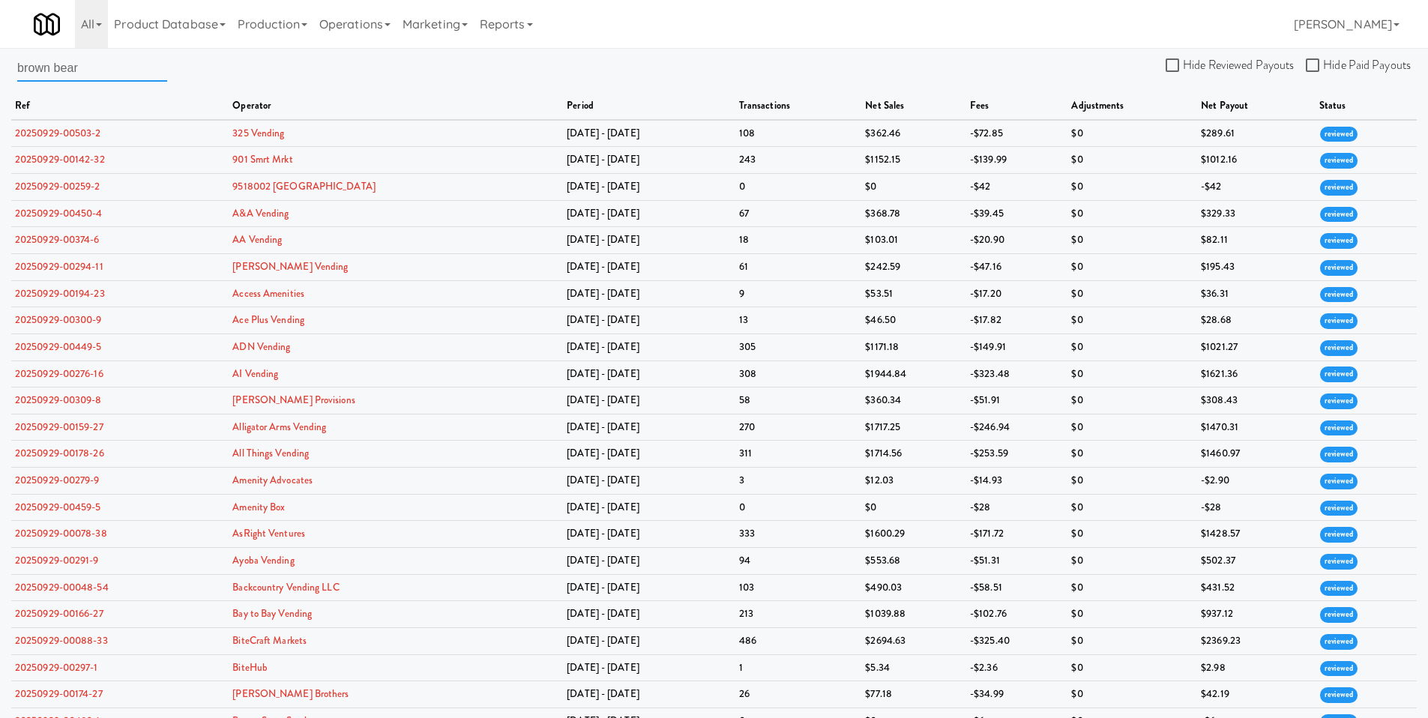
type input "brown bear"
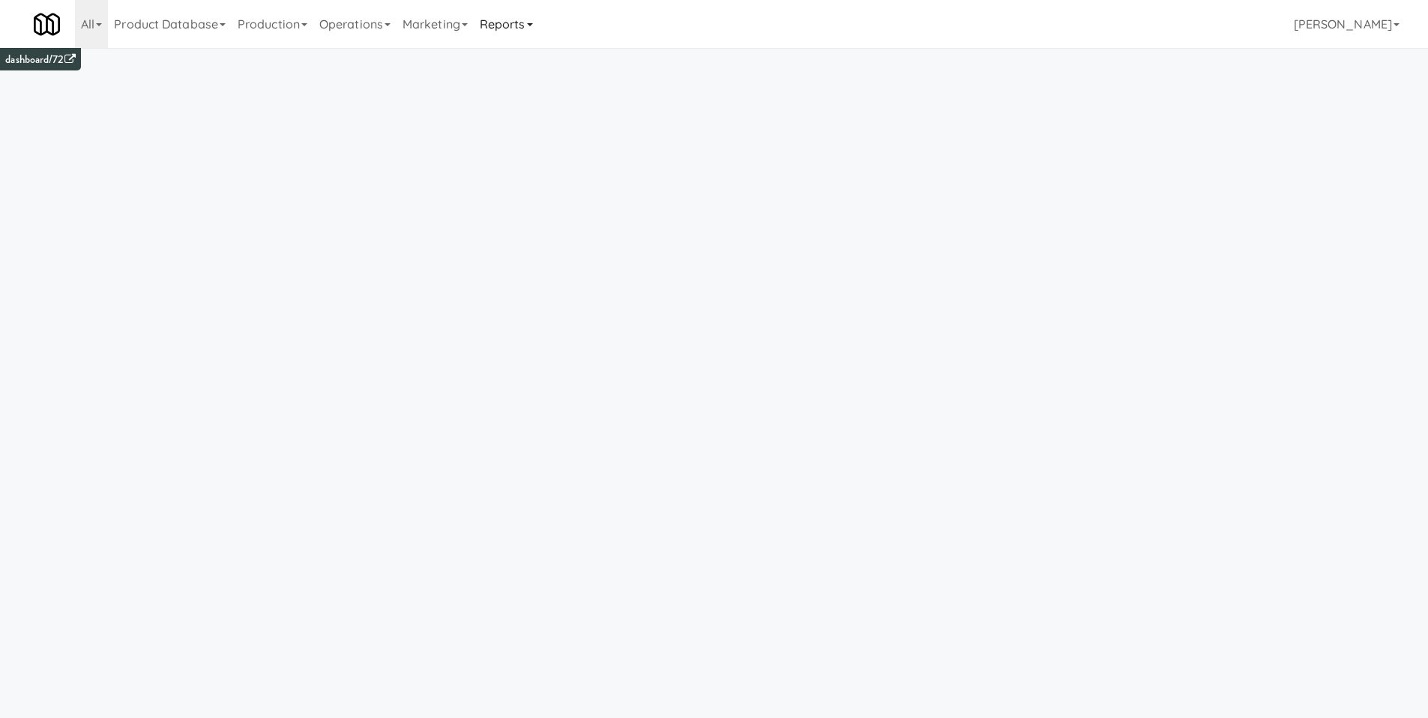
click at [533, 30] on link "Reports" at bounding box center [506, 24] width 65 height 48
click at [560, 112] on link "Payouts" at bounding box center [534, 118] width 120 height 27
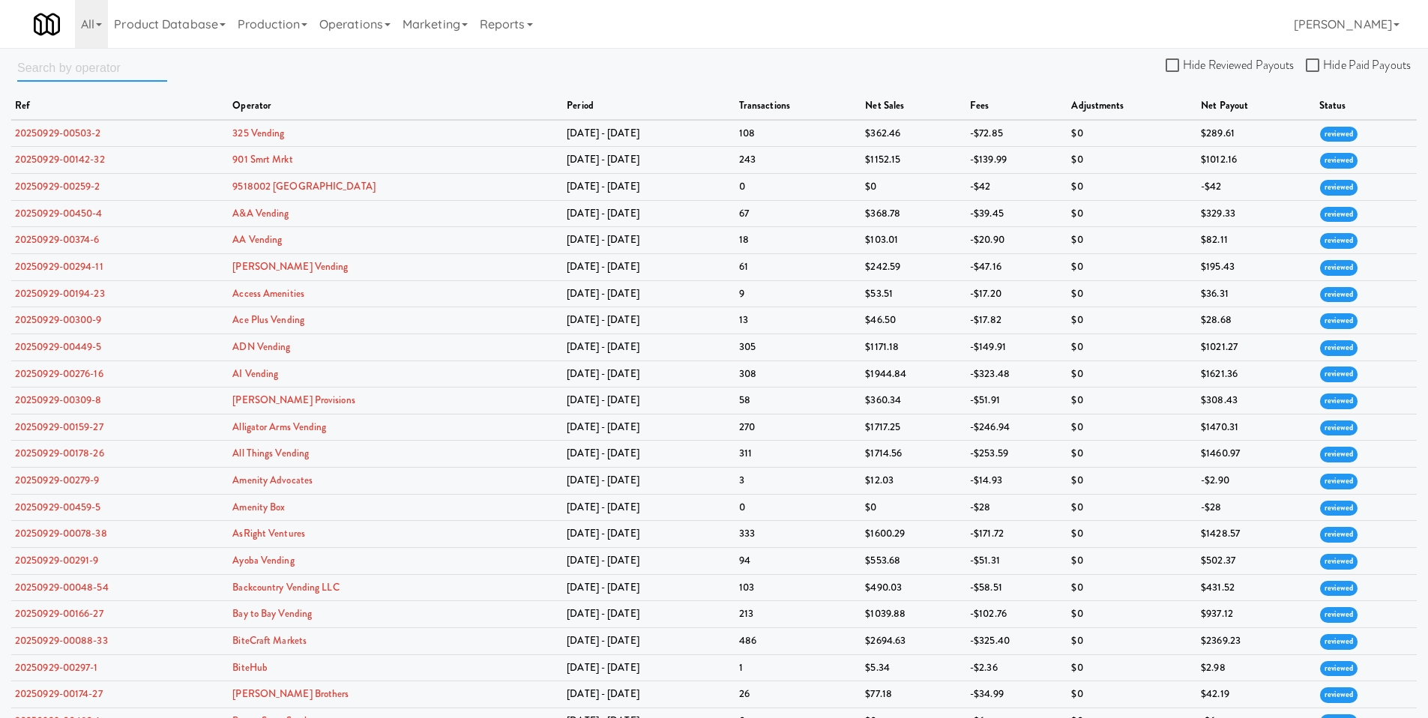
click at [72, 54] on input "text" at bounding box center [92, 68] width 150 height 28
type input "digital vending"
